Goal: Task Accomplishment & Management: Use online tool/utility

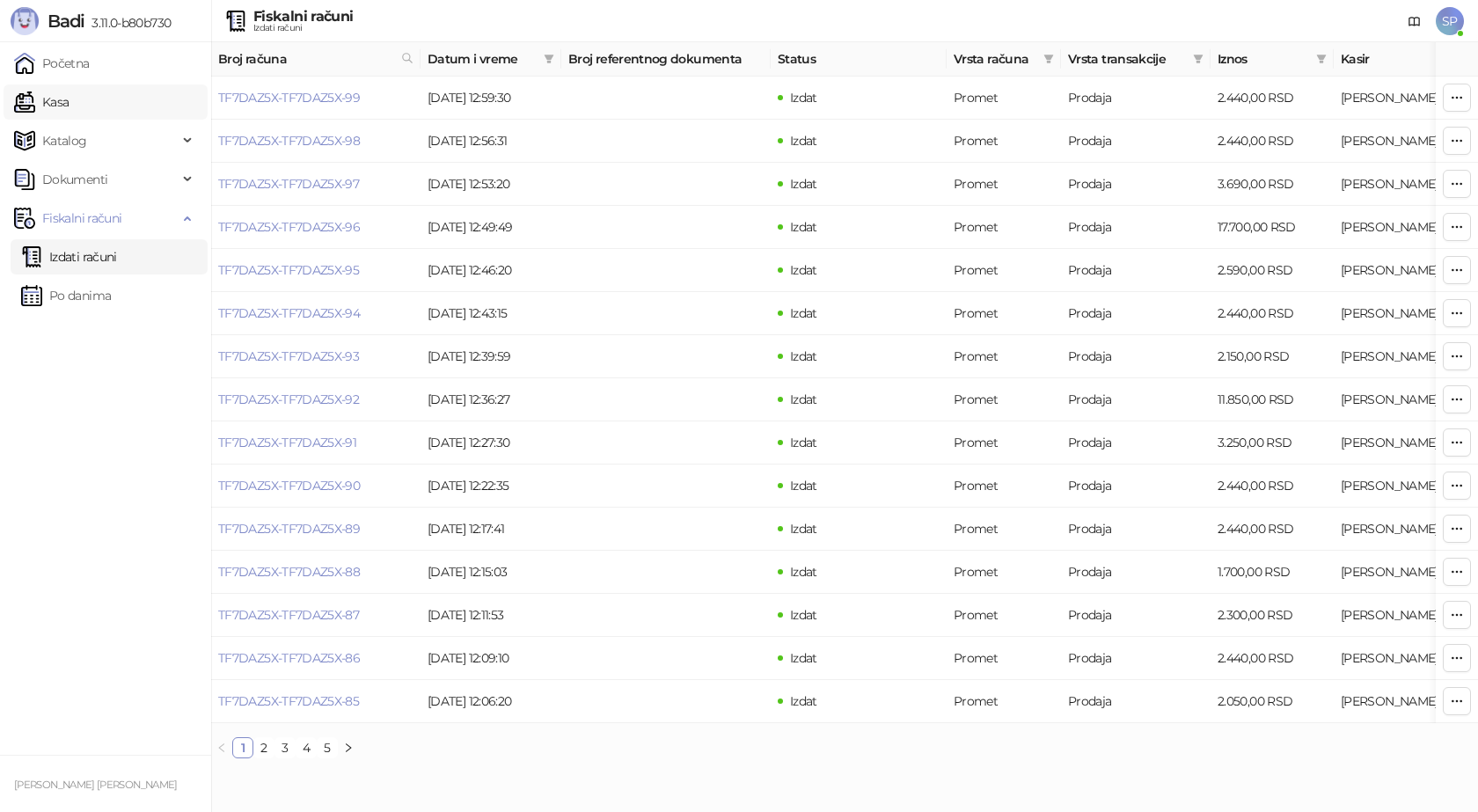
click at [68, 93] on link "Kasa" at bounding box center [41, 102] width 54 height 36
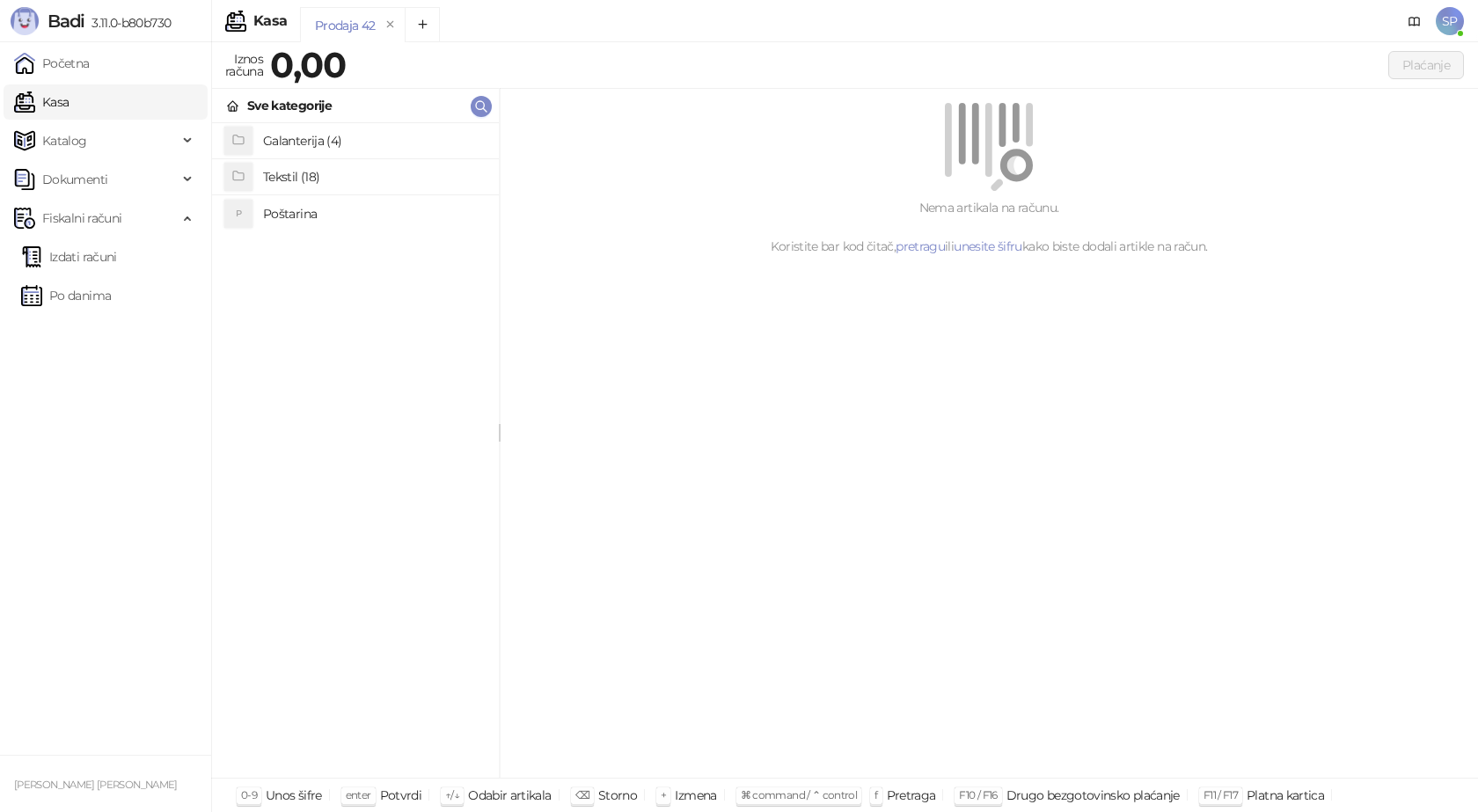
click at [289, 210] on h4 "Poštarina" at bounding box center [373, 213] width 222 height 28
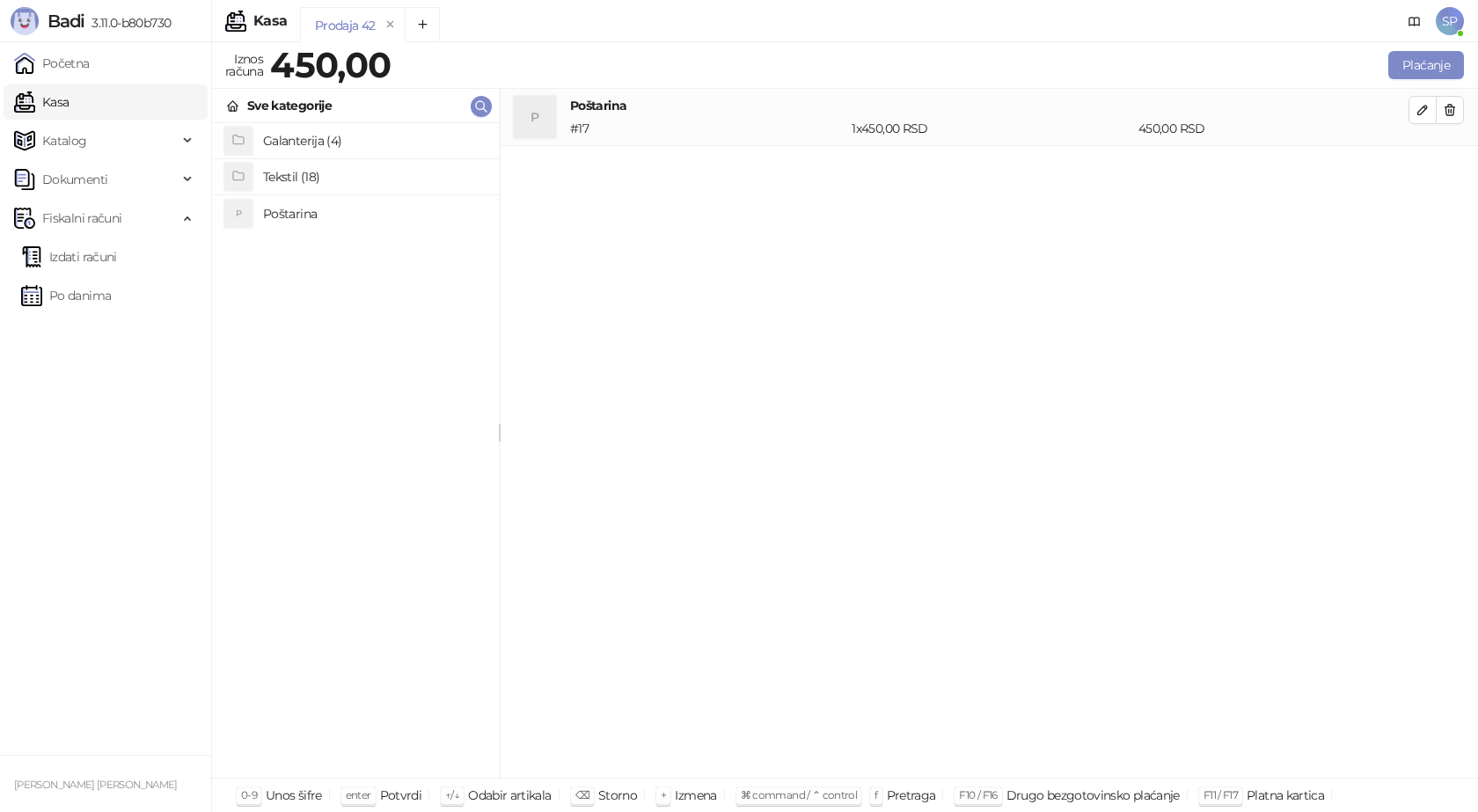
click at [314, 176] on h4 "Tekstil (18)" at bounding box center [373, 177] width 222 height 28
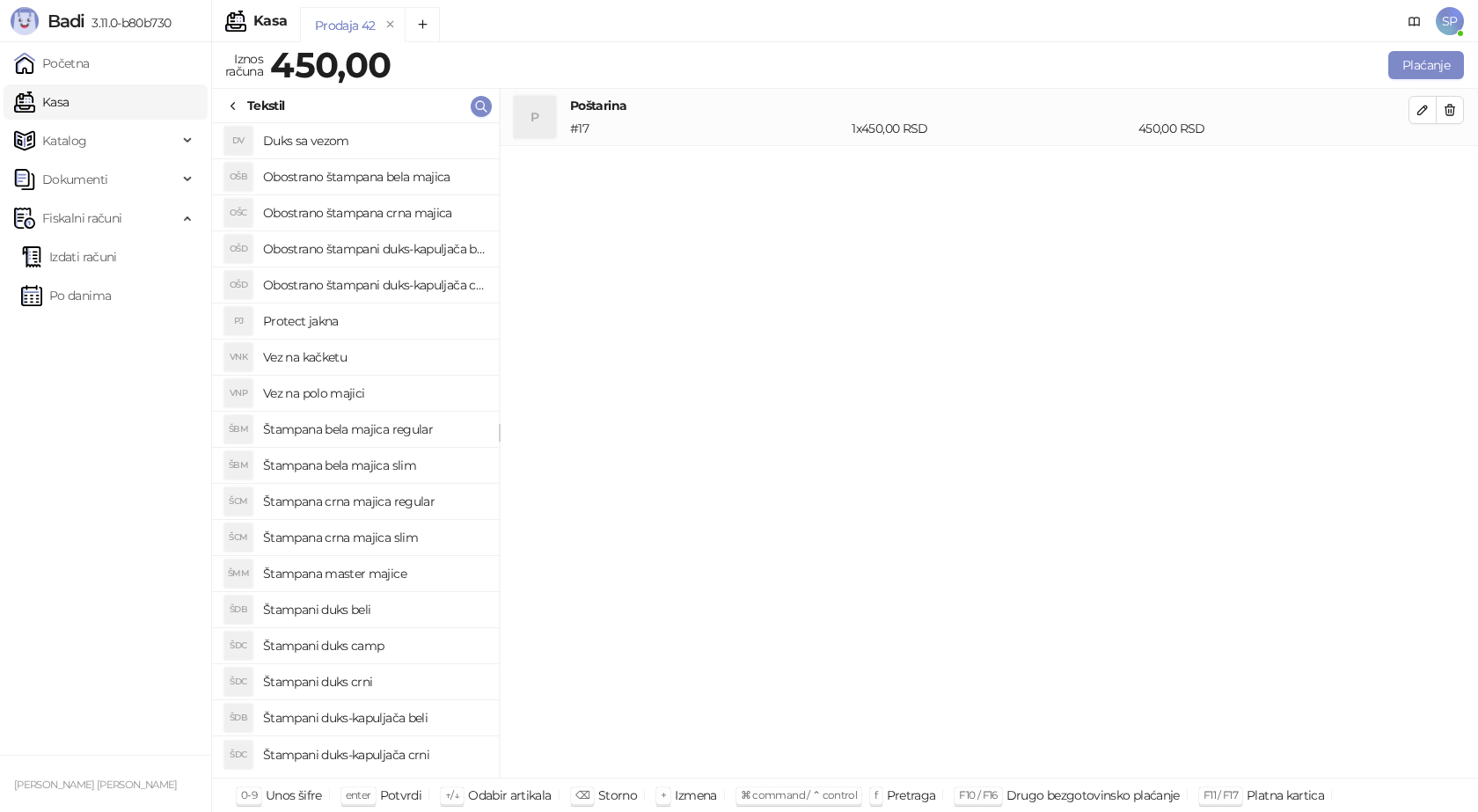
click at [389, 504] on h4 "Štampana crna majica regular" at bounding box center [373, 501] width 222 height 28
click at [1420, 173] on icon "button" at bounding box center [1423, 167] width 14 height 14
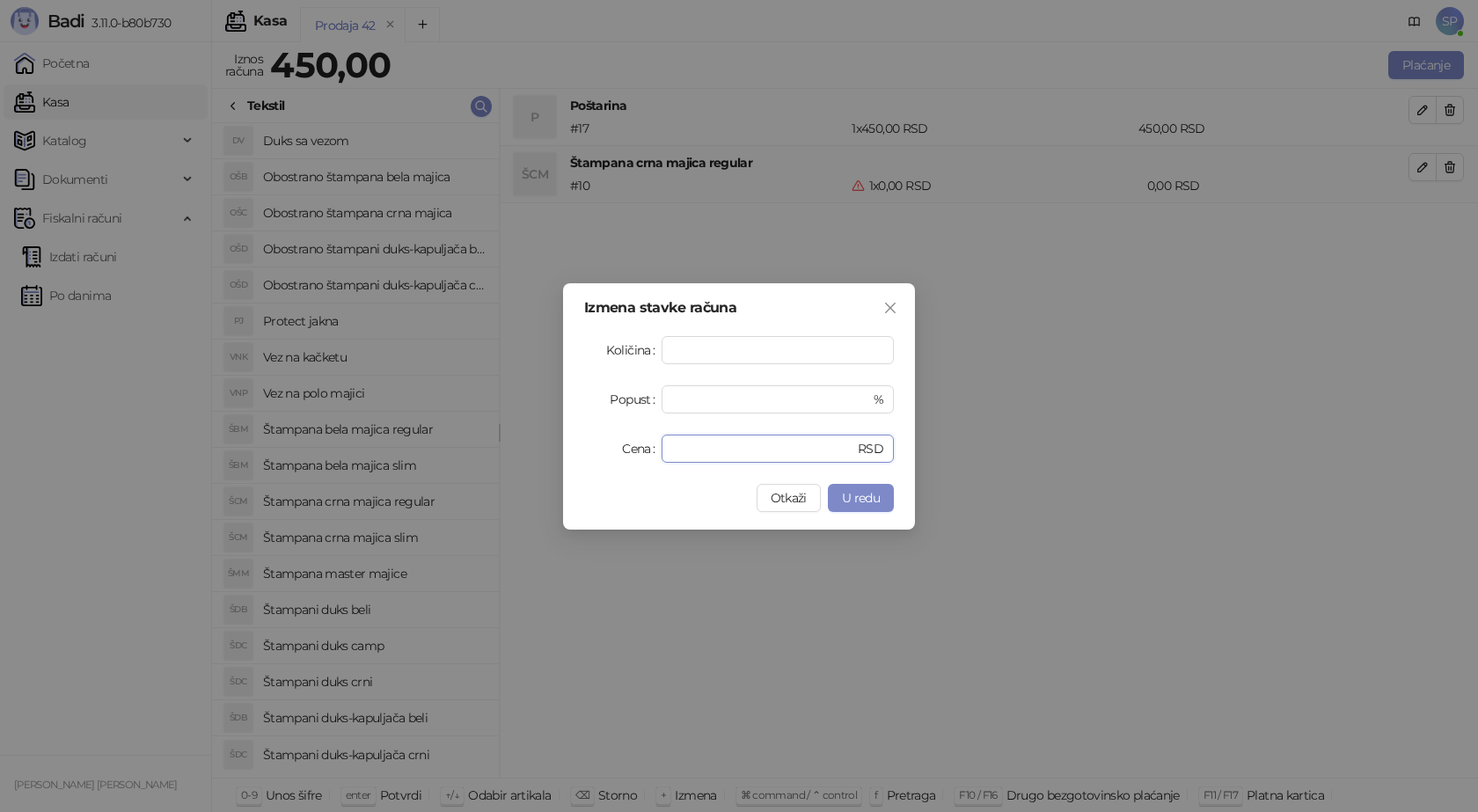
drag, startPoint x: 658, startPoint y: 458, endPoint x: 611, endPoint y: 448, distance: 48.1
click at [632, 457] on div "Cena * RSD" at bounding box center [739, 448] width 310 height 28
type input "****"
click at [844, 499] on span "U redu" at bounding box center [861, 498] width 37 height 16
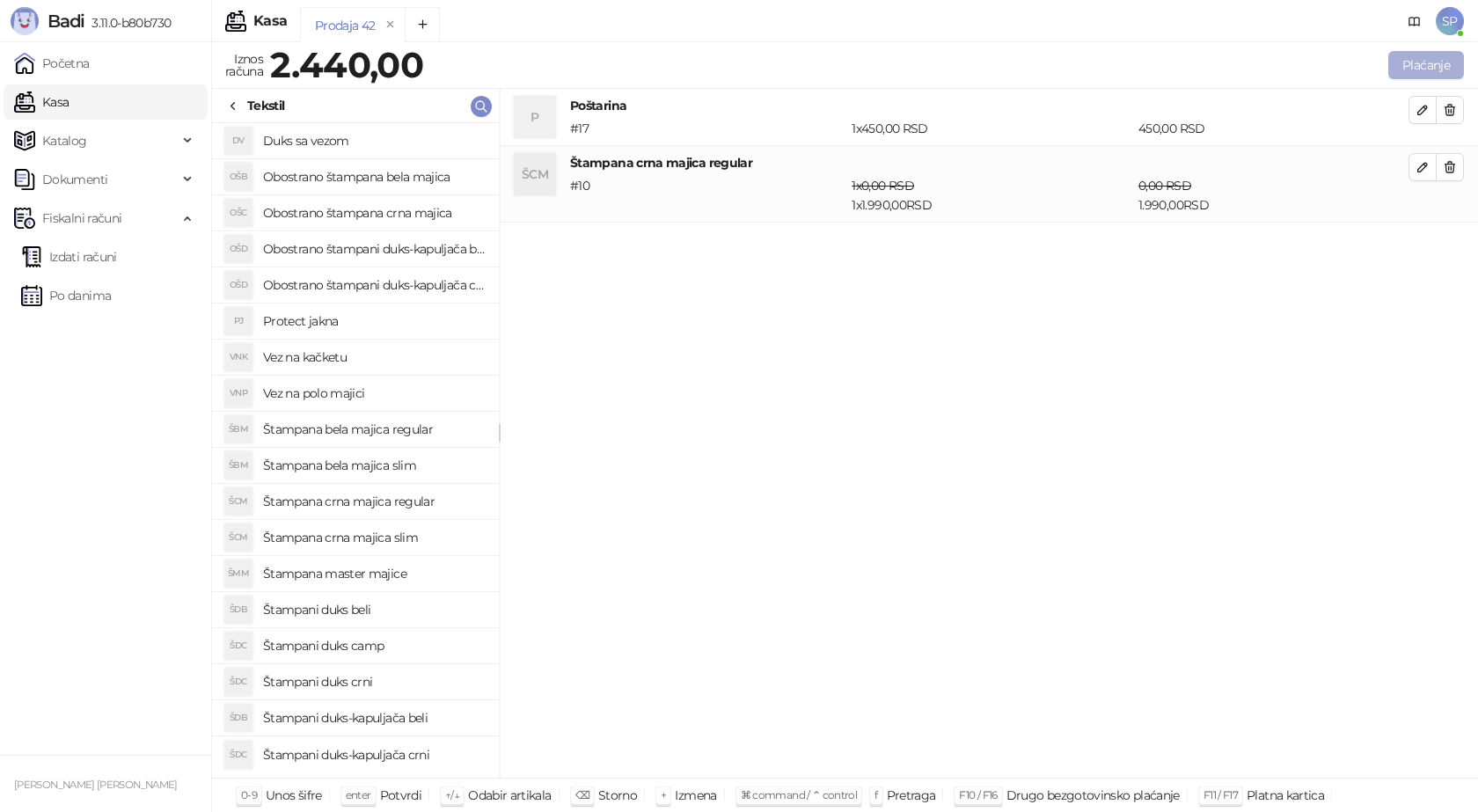
click at [1409, 70] on button "Plaćanje" at bounding box center [1426, 65] width 76 height 28
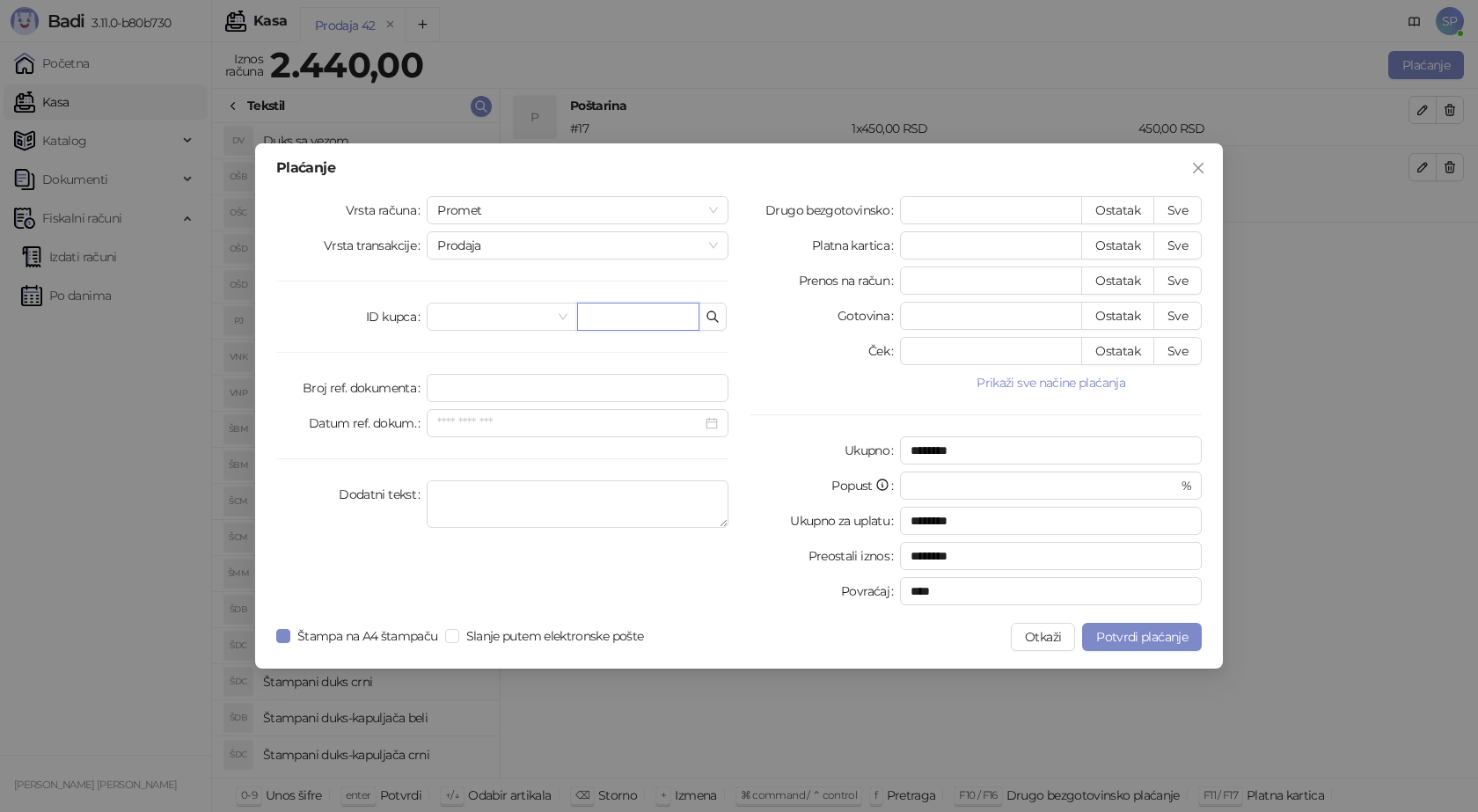
click at [615, 326] on input "text" at bounding box center [638, 316] width 123 height 28
paste input "**********"
type input "**********"
click at [1163, 209] on button "Sve" at bounding box center [1178, 210] width 49 height 28
type input "****"
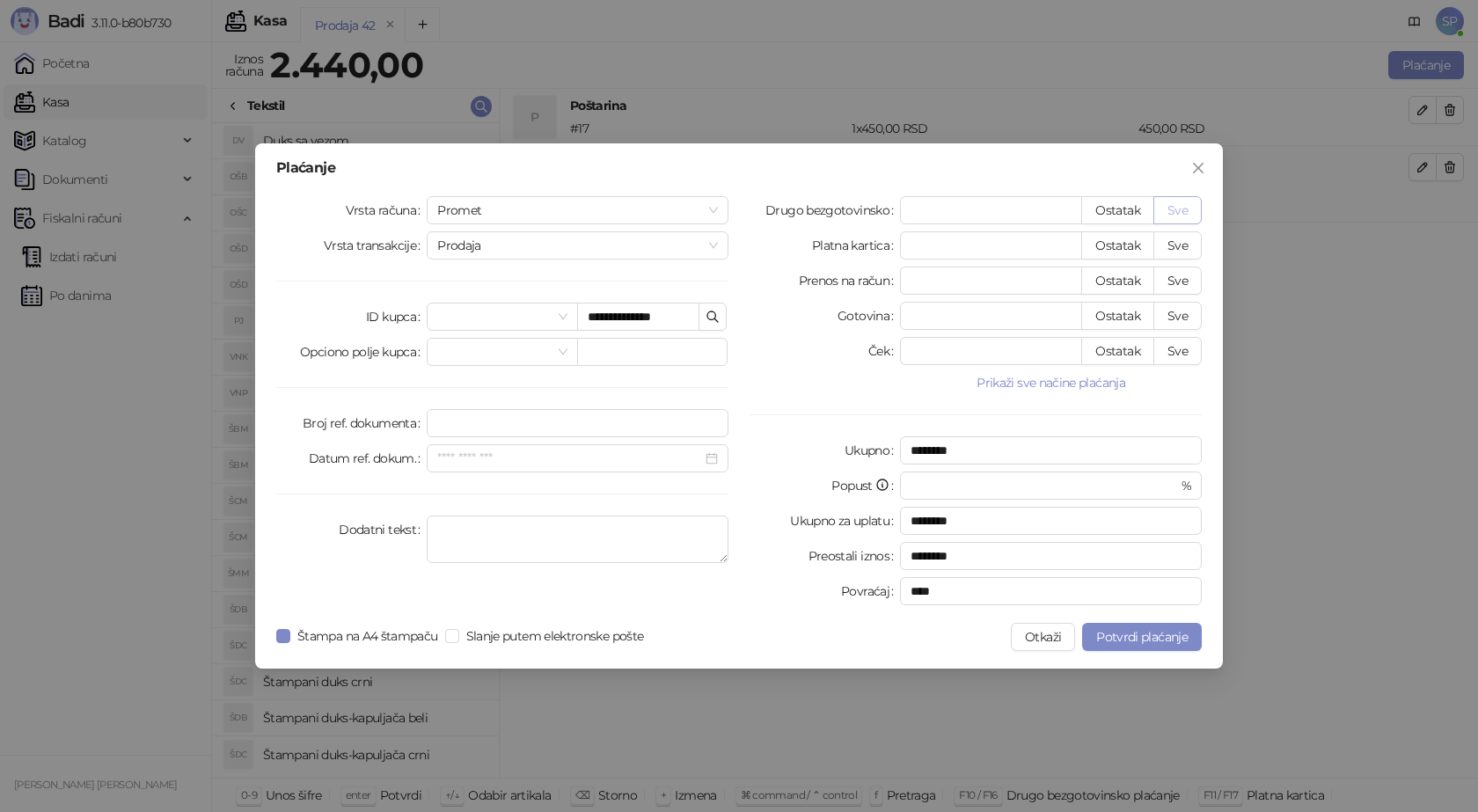
type input "****"
click at [1147, 637] on span "Potvrdi plaćanje" at bounding box center [1142, 636] width 92 height 16
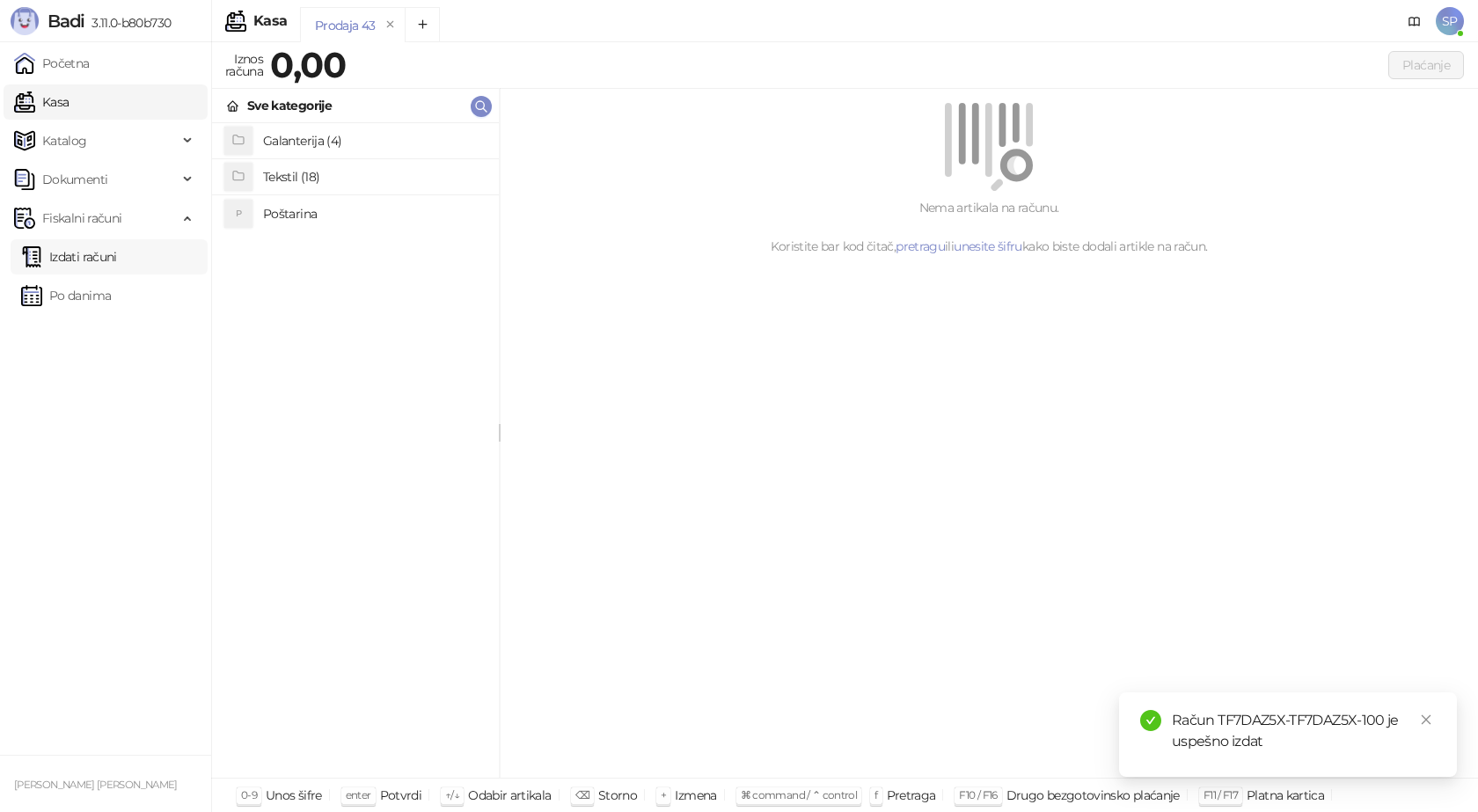
click at [117, 256] on link "Izdati računi" at bounding box center [69, 257] width 95 height 36
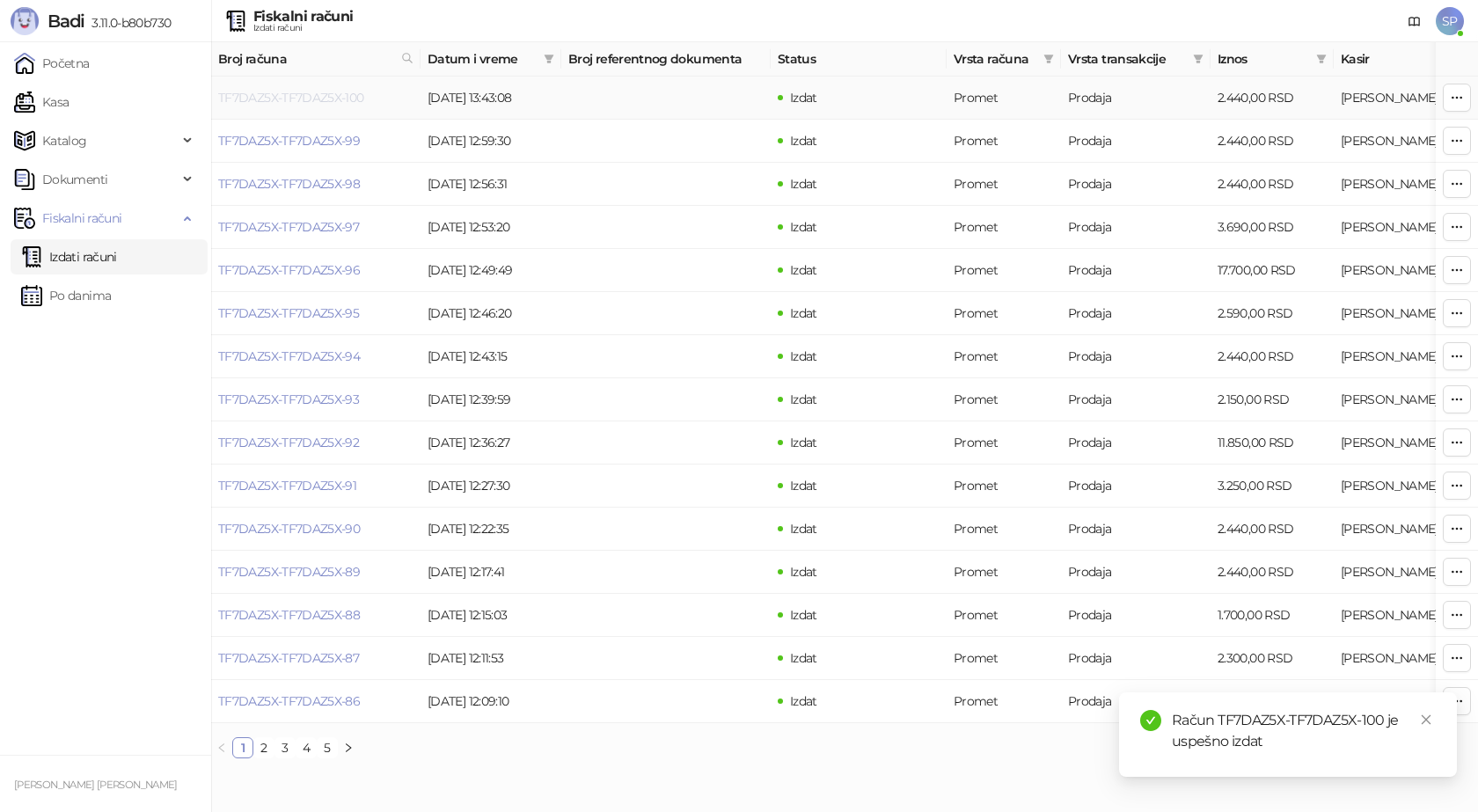
click at [302, 95] on link "TF7DAZ5X-TF7DAZ5X-100" at bounding box center [291, 97] width 146 height 16
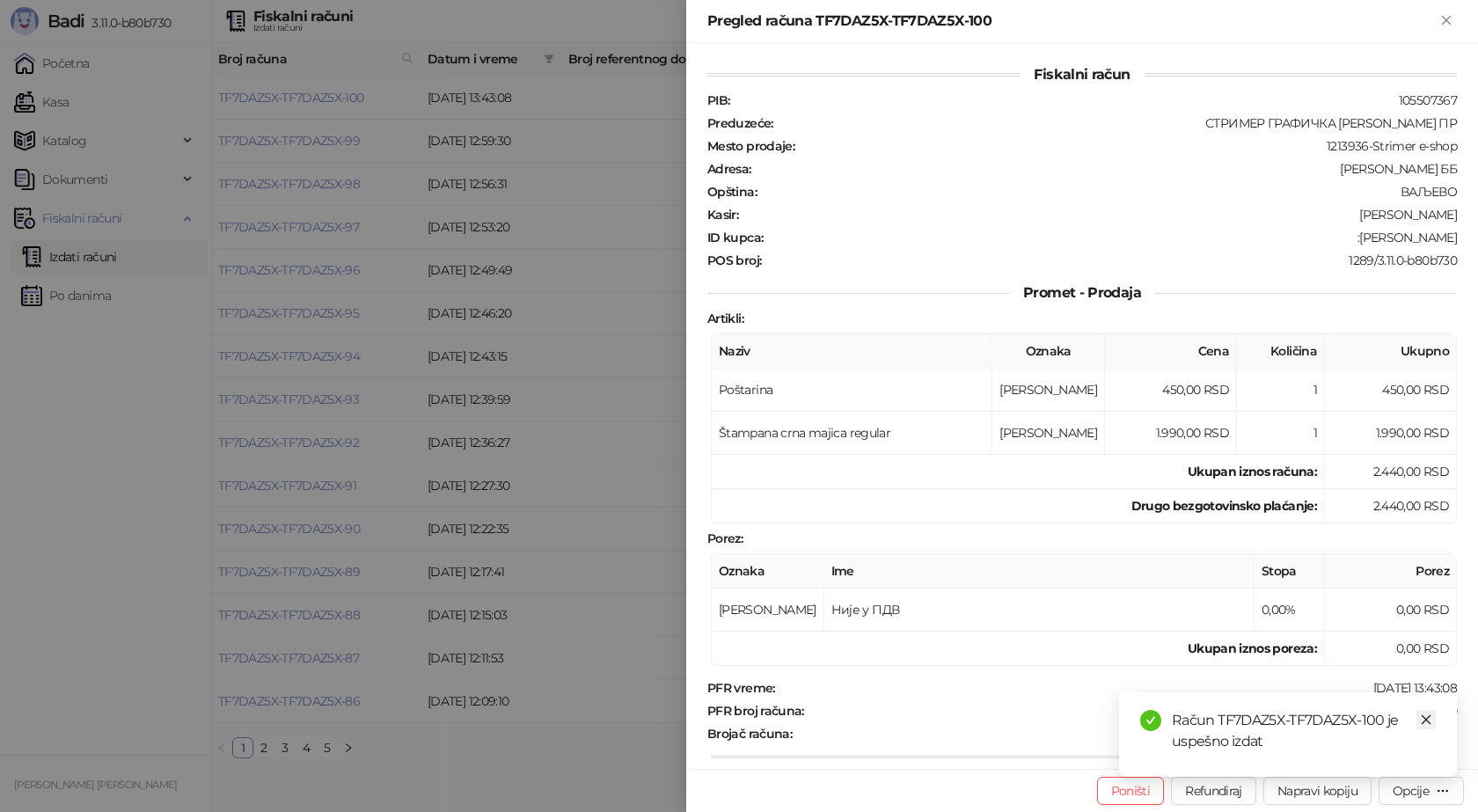
click at [1423, 718] on icon "close" at bounding box center [1426, 718] width 12 height 12
click at [1424, 800] on button "Opcije" at bounding box center [1421, 790] width 85 height 28
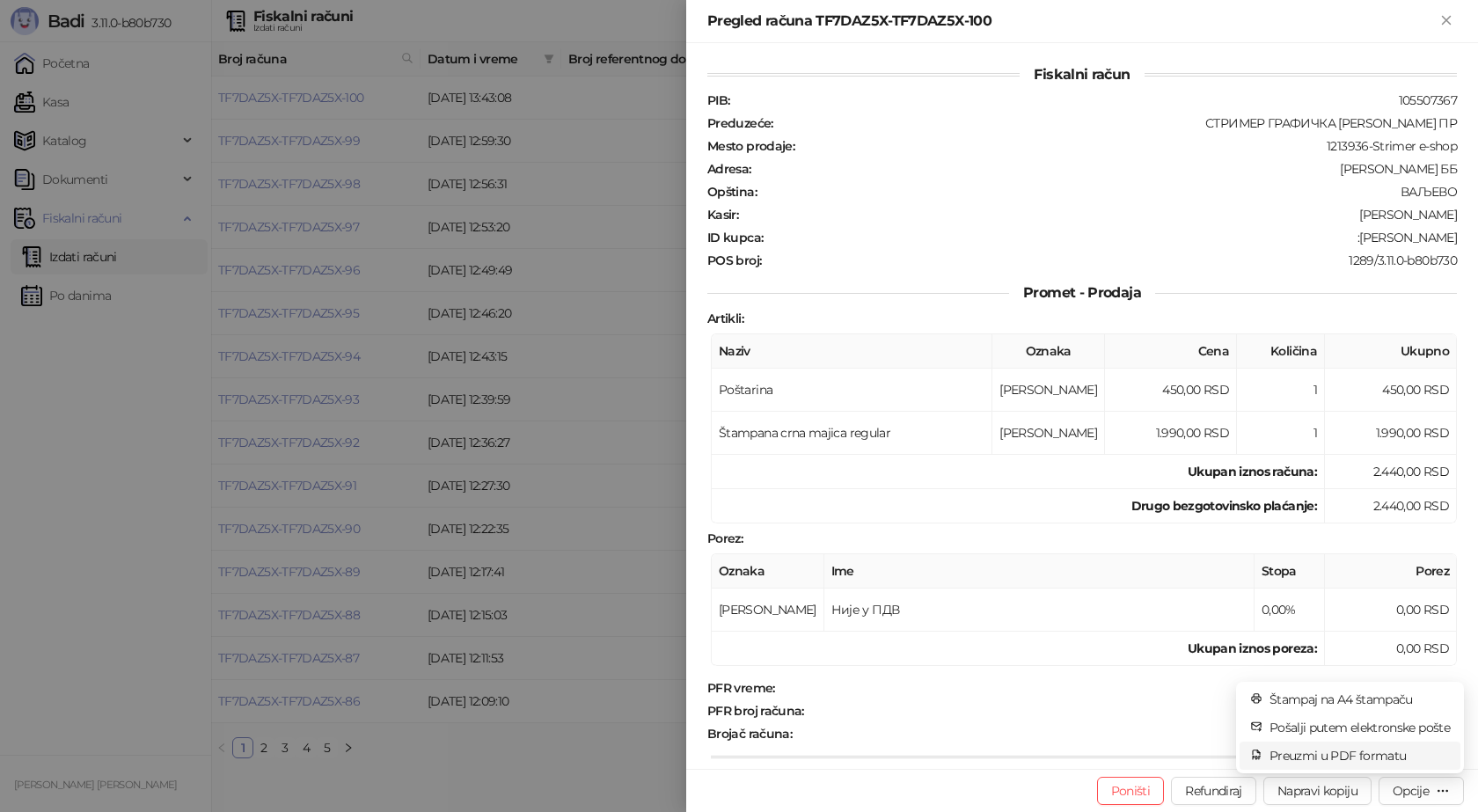
click at [1364, 758] on span "Preuzmi u PDF formatu" at bounding box center [1360, 755] width 181 height 20
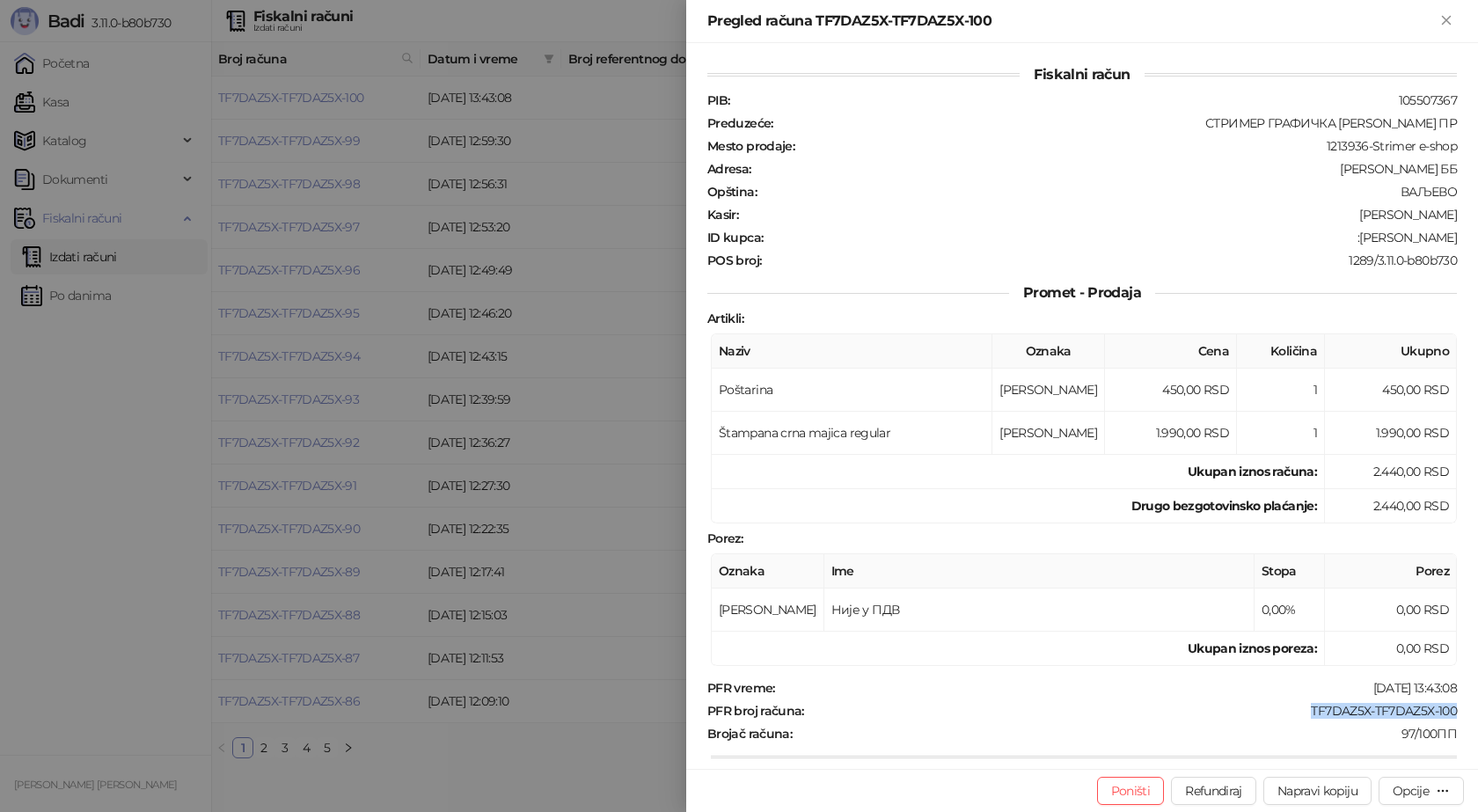
drag, startPoint x: 1450, startPoint y: 716, endPoint x: 1295, endPoint y: 712, distance: 155.1
click at [1295, 712] on div "Fiskalni račun PIB : 105507367 Preduzeće : СТРИМЕР ГРАФИЧКА РАДЊА [PERSON_NAME]…" at bounding box center [1082, 406] width 792 height 726
copy div "TF7DAZ5X-TF7DAZ5X-100"
drag, startPoint x: 1446, startPoint y: 238, endPoint x: 1368, endPoint y: 240, distance: 78.0
click at [1368, 240] on div "ID kupca : :[PERSON_NAME]" at bounding box center [1082, 237] width 756 height 16
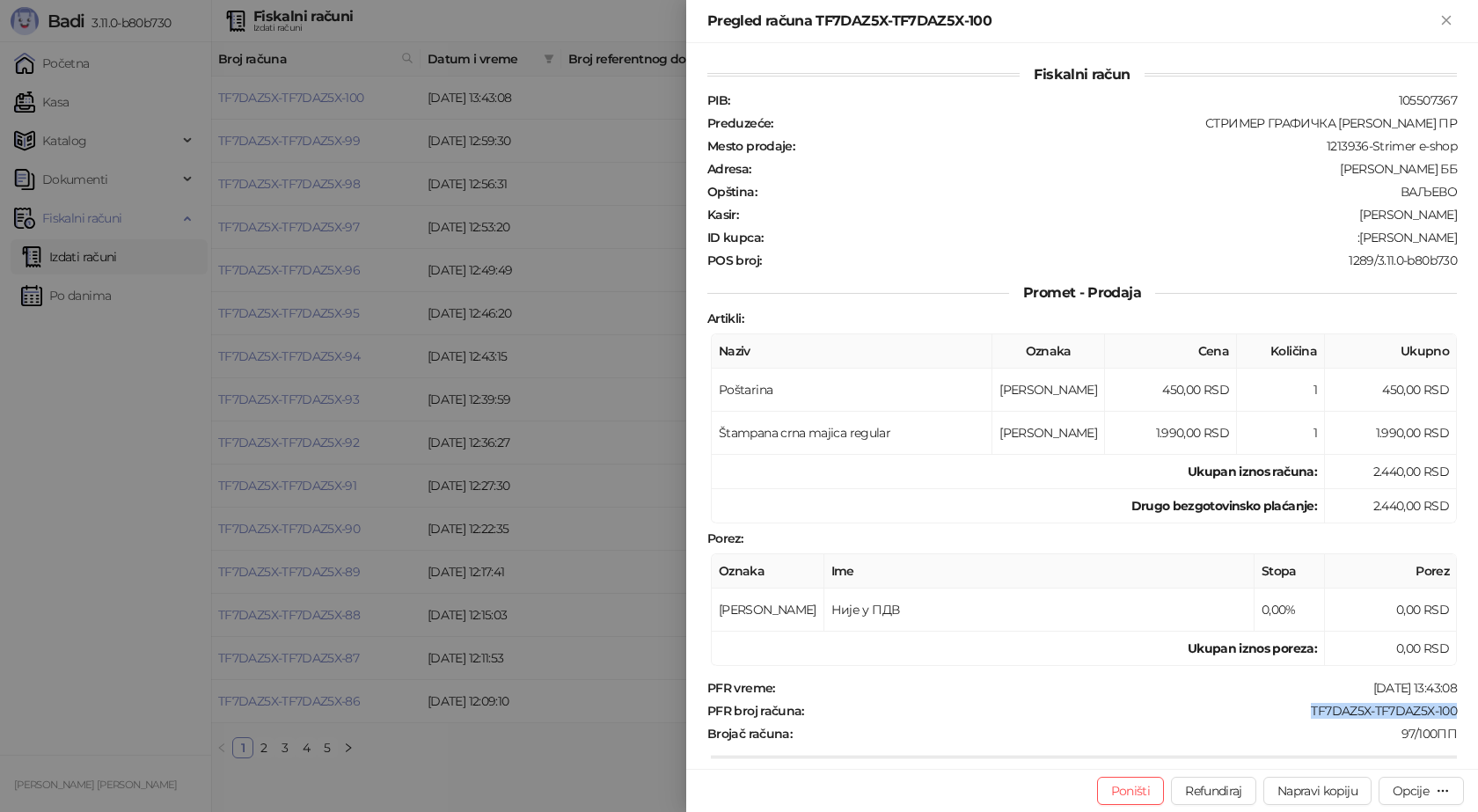
copy div "[PERSON_NAME]"
